Goal: Task Accomplishment & Management: Use online tool/utility

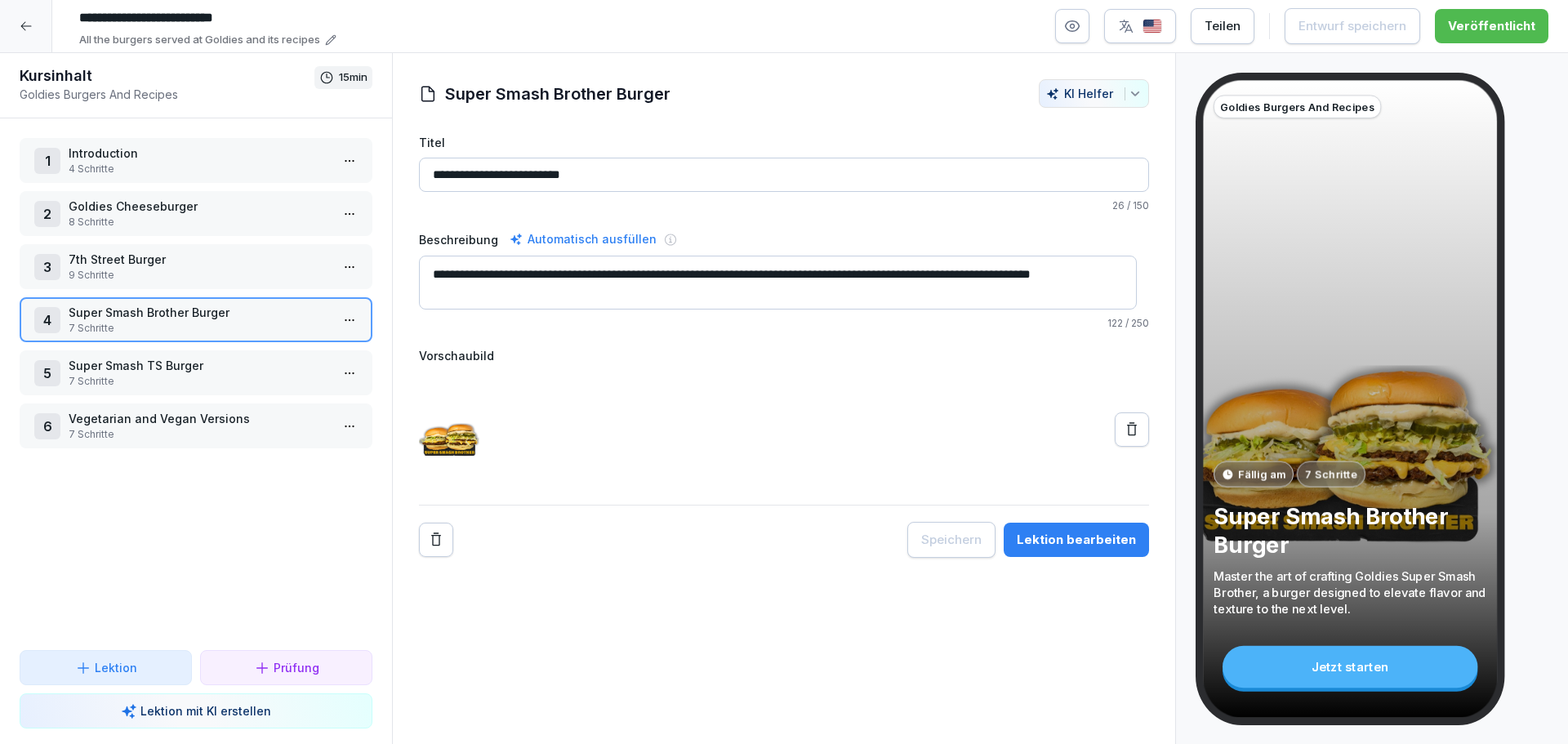
click at [20, 19] on div at bounding box center [26, 26] width 53 height 53
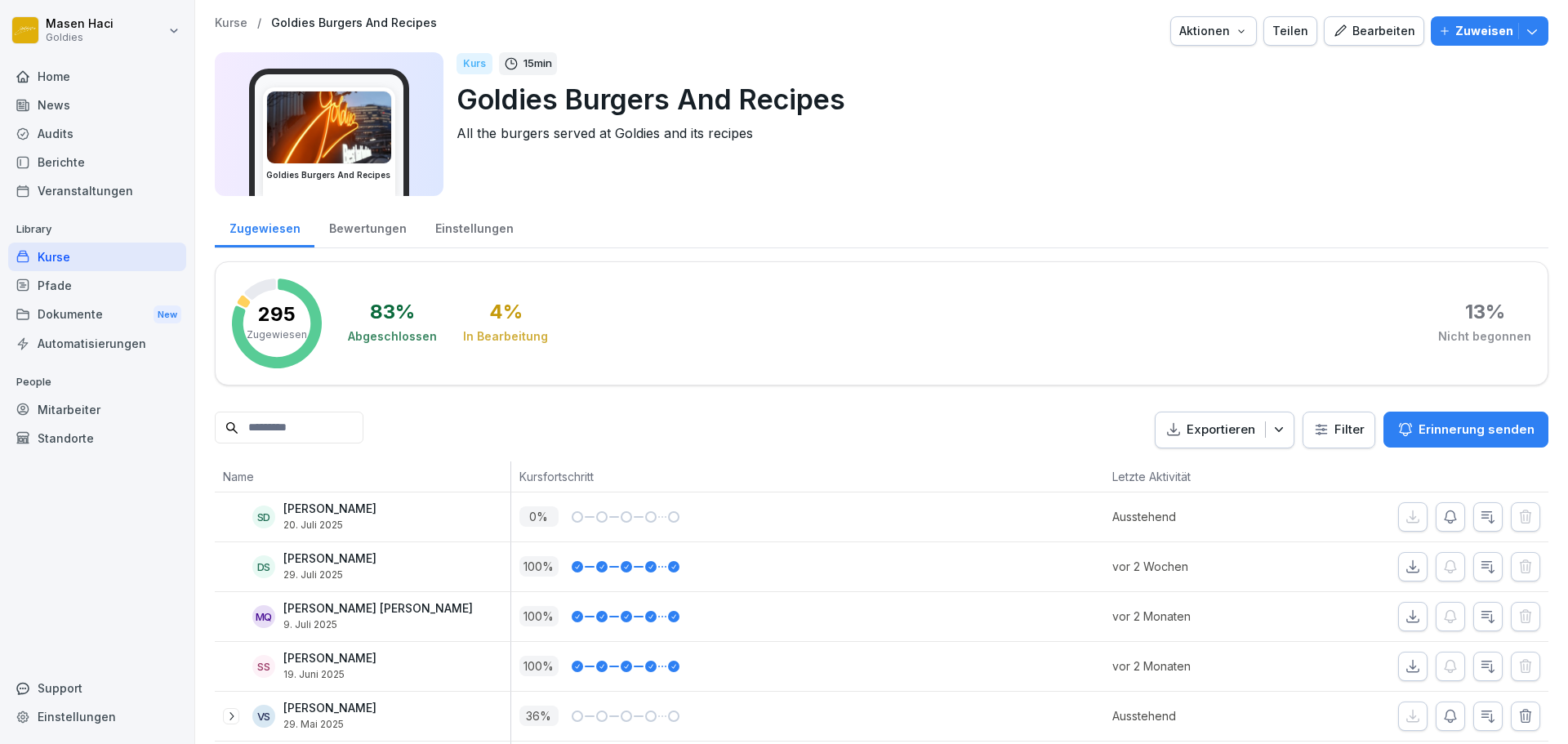
click at [58, 136] on div "Audits" at bounding box center [96, 133] width 178 height 29
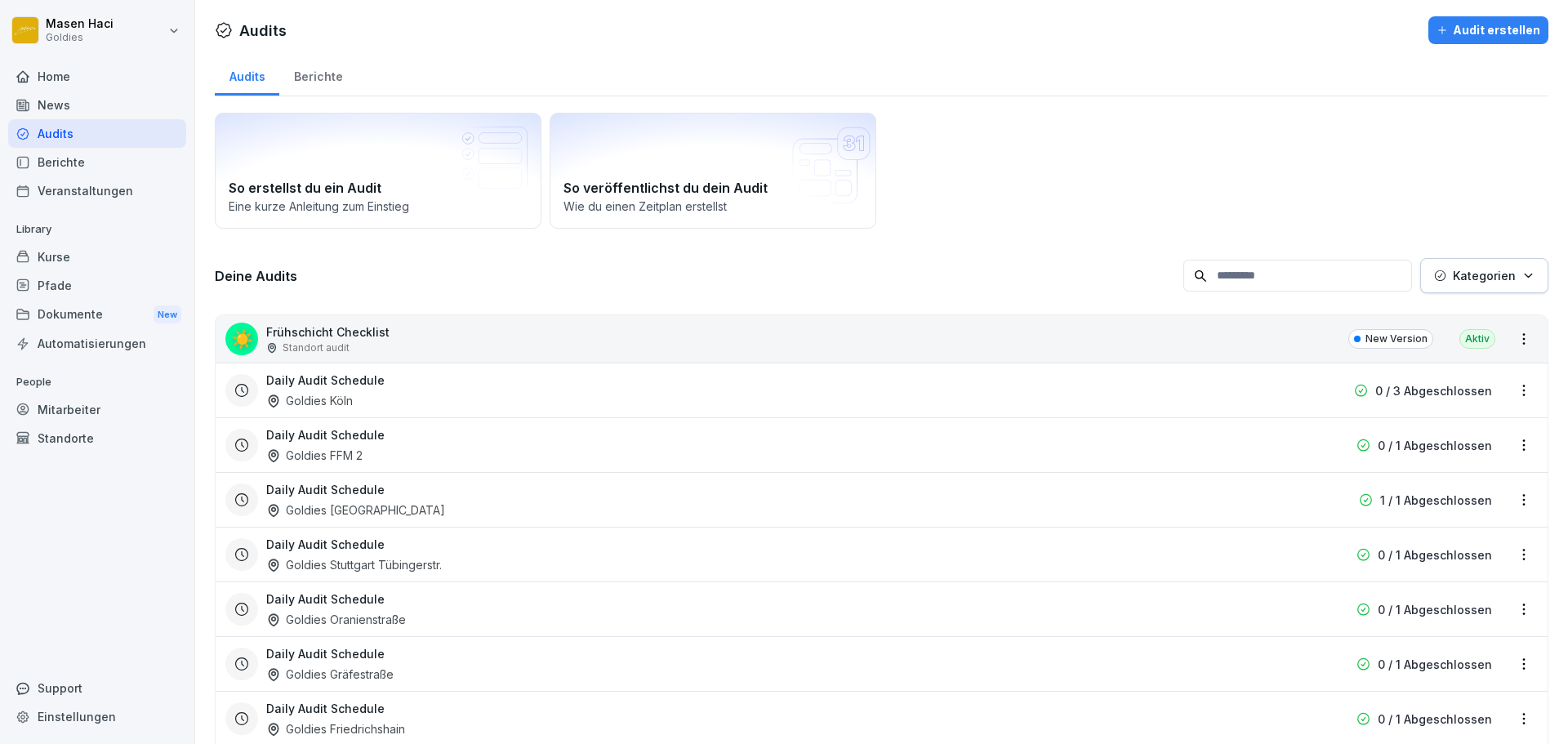
click at [71, 137] on div "Audits" at bounding box center [96, 133] width 178 height 29
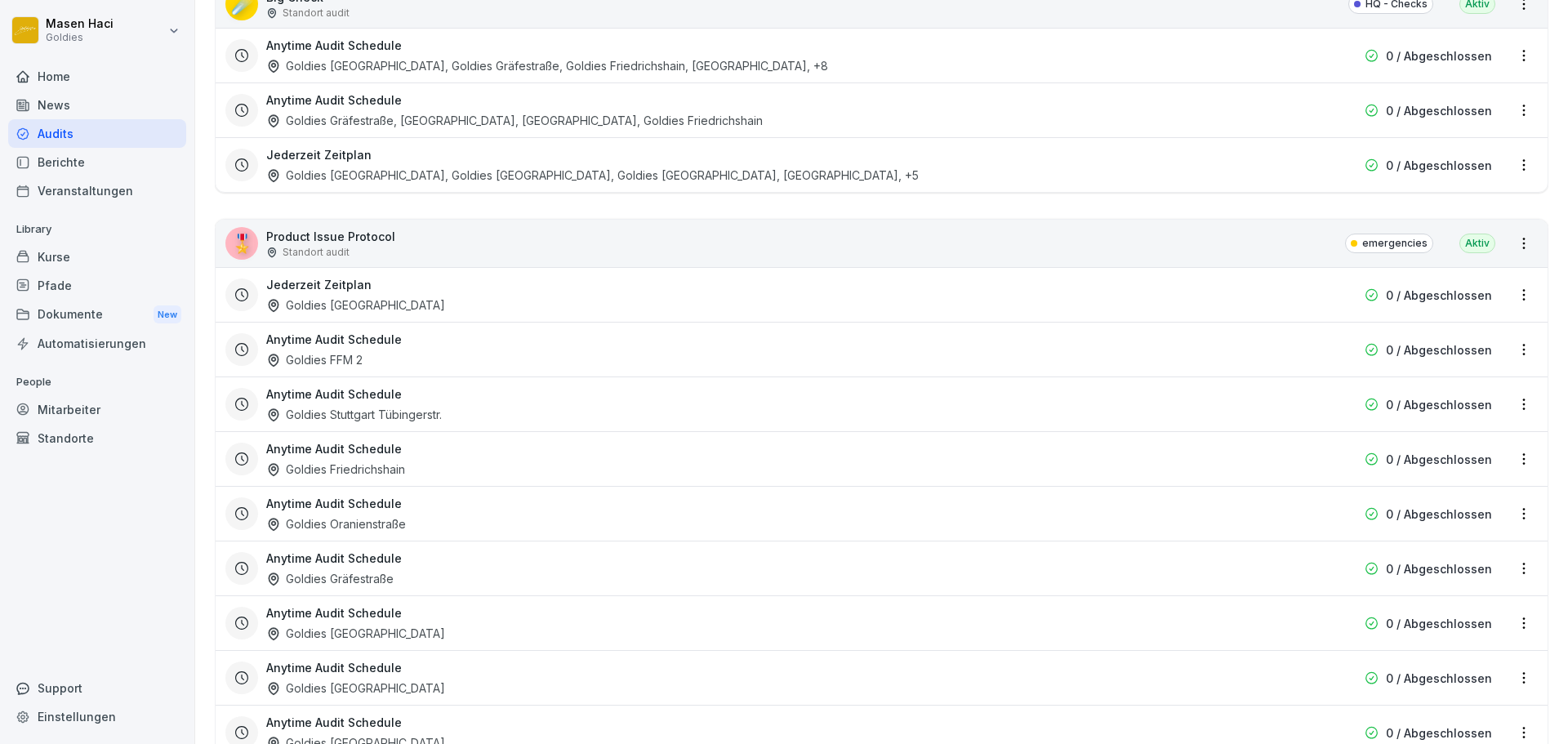
scroll to position [2367, 0]
click at [354, 227] on p "Product Issue Protocol" at bounding box center [330, 235] width 129 height 17
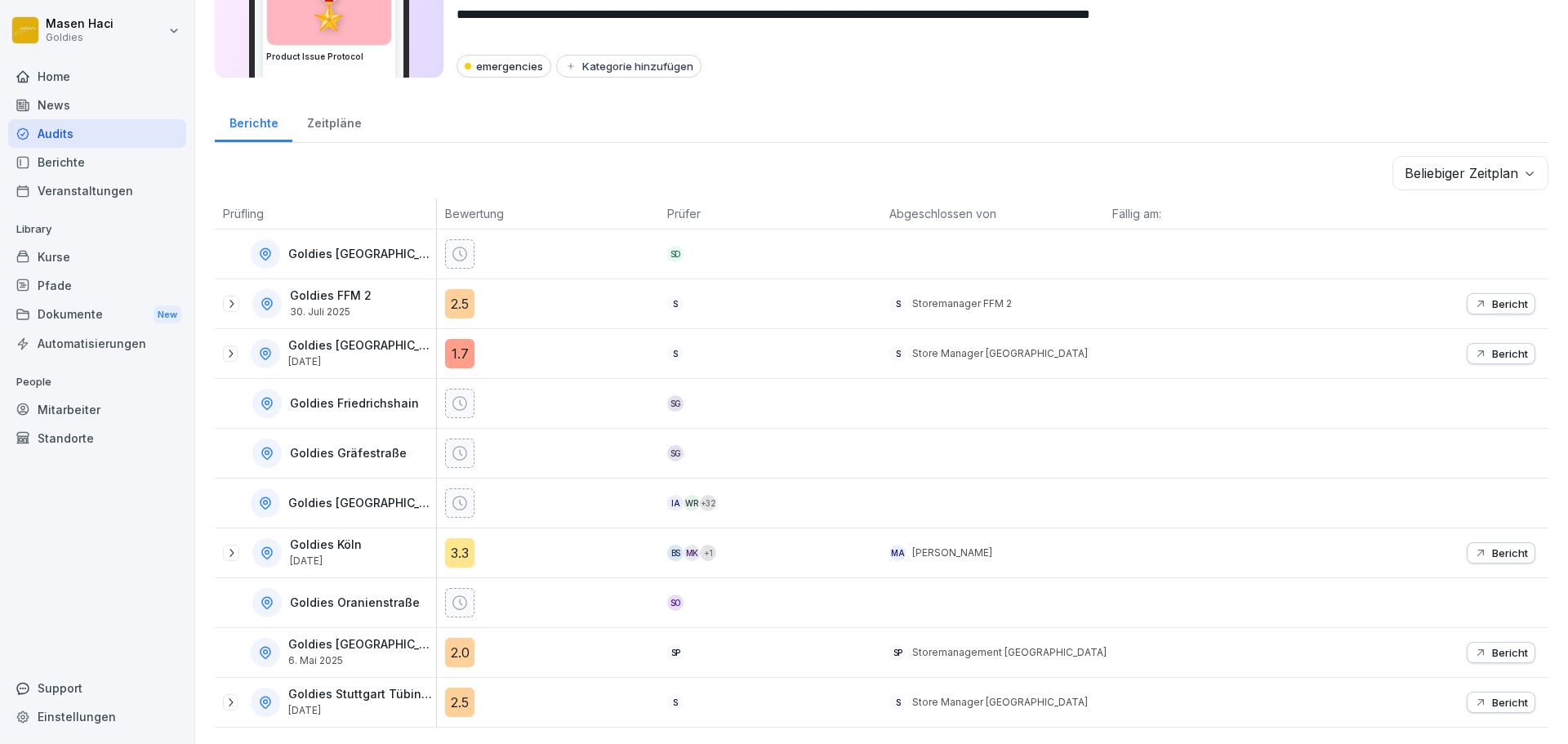
click at [1474, 547] on icon "button" at bounding box center [1480, 553] width 13 height 13
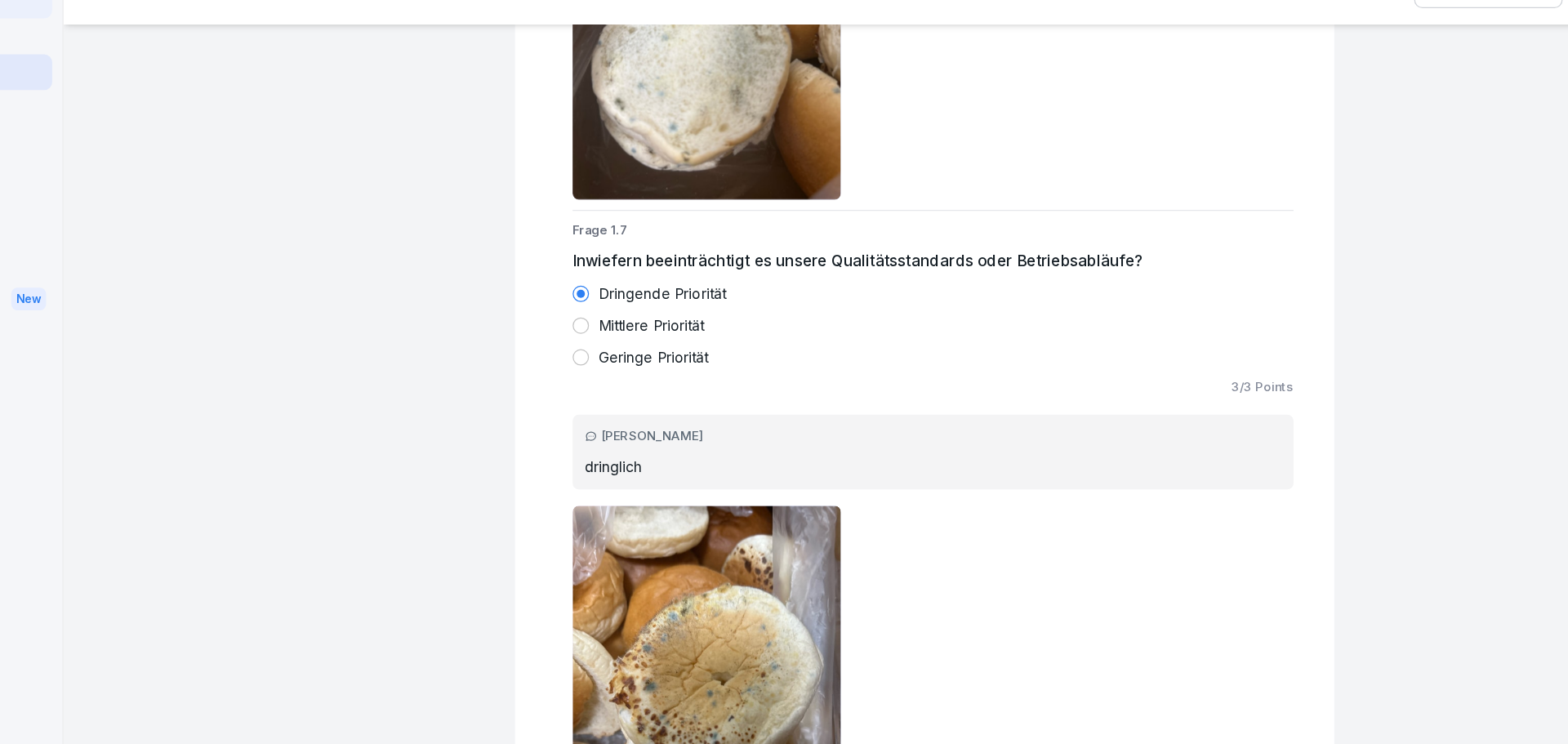
scroll to position [3075, 0]
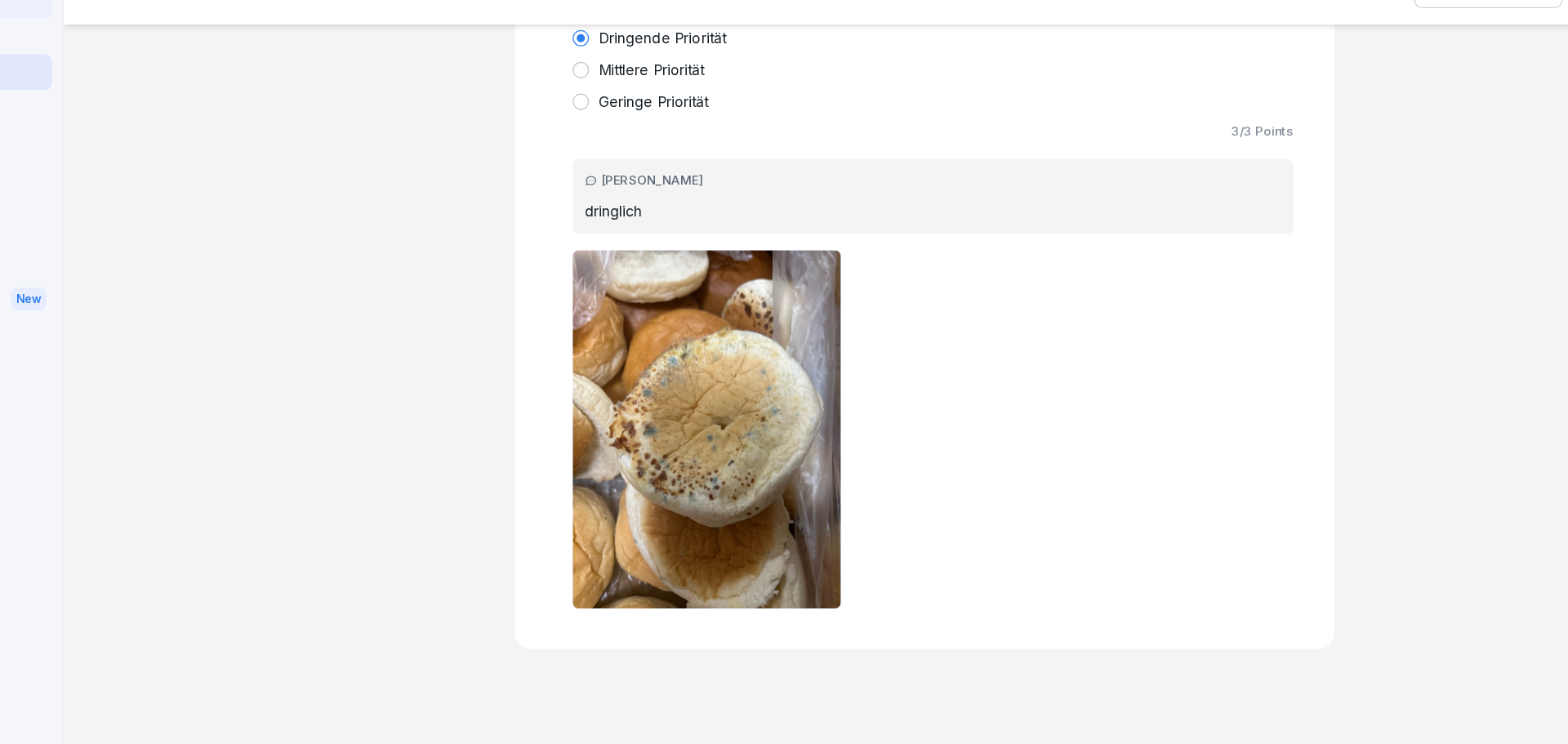
click at [690, 395] on img at bounding box center [708, 418] width 215 height 286
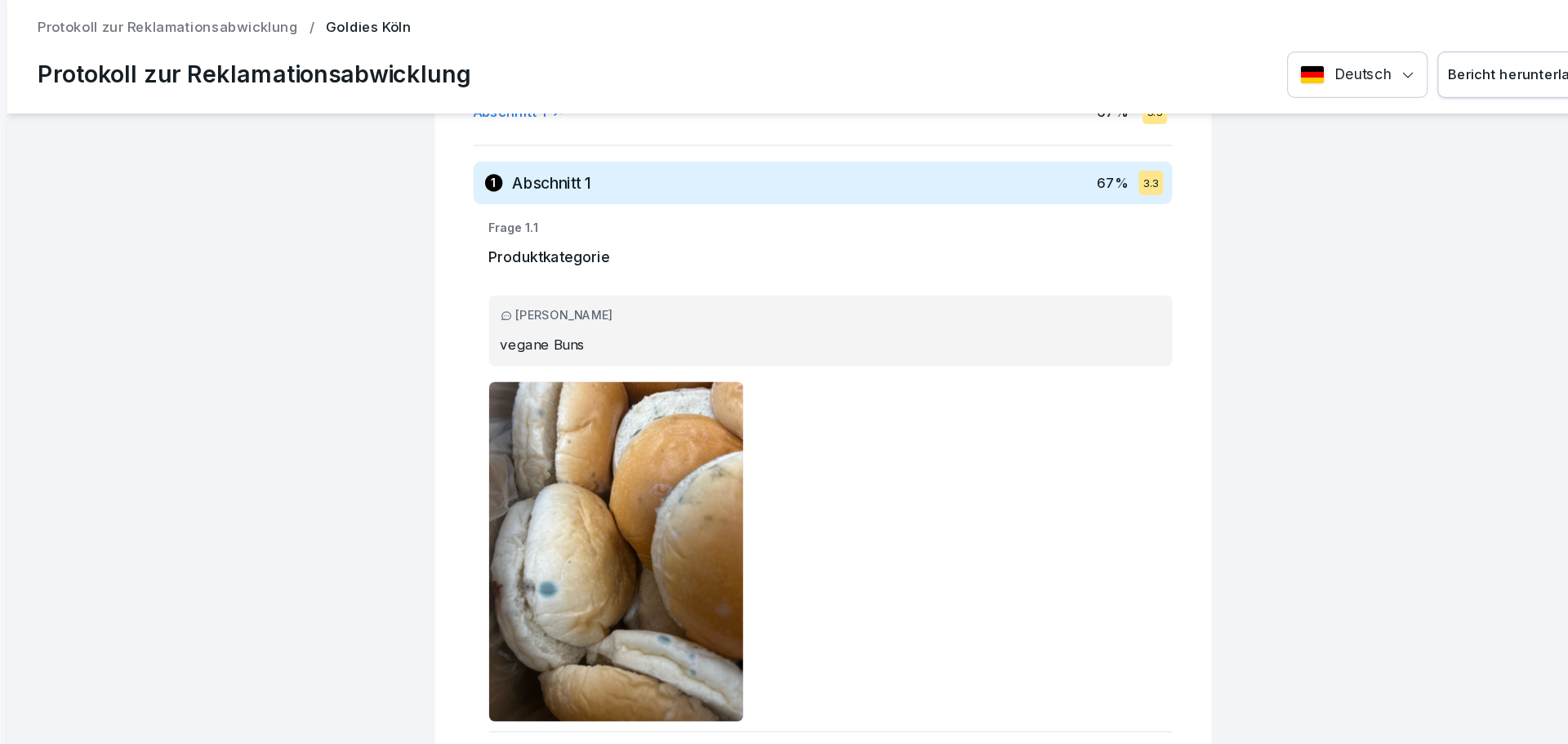
scroll to position [236, 0]
